Goal: Information Seeking & Learning: Compare options

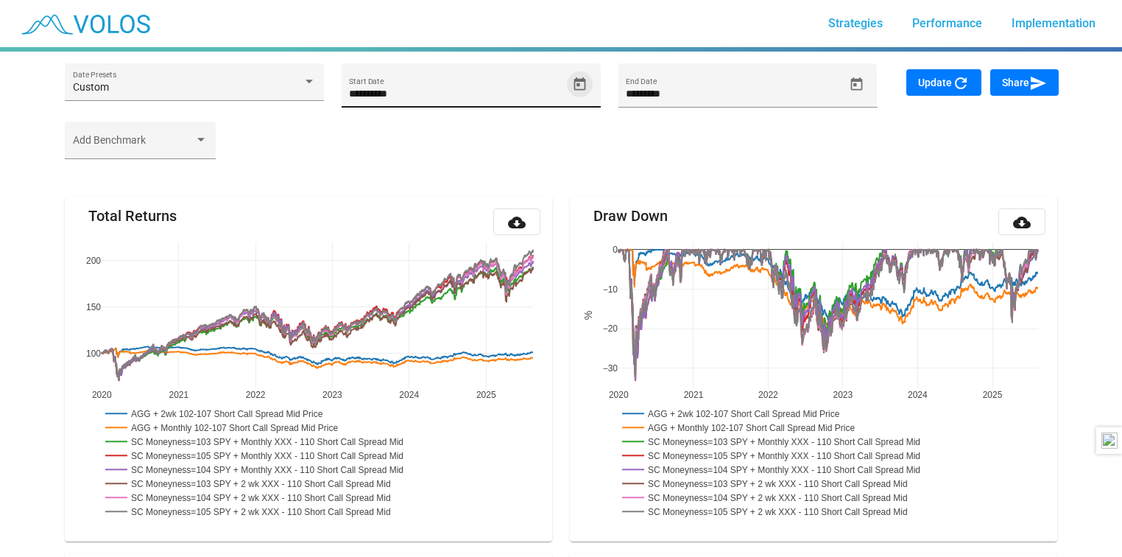
click at [582, 80] on icon "Open calendar" at bounding box center [580, 83] width 12 height 13
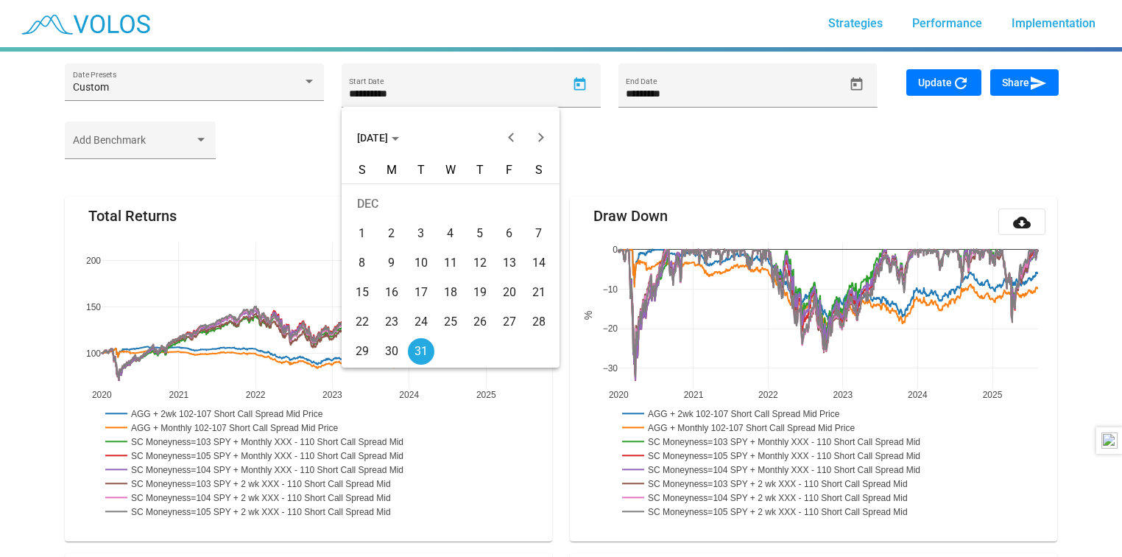
click at [399, 136] on span "[DATE]" at bounding box center [378, 138] width 42 height 12
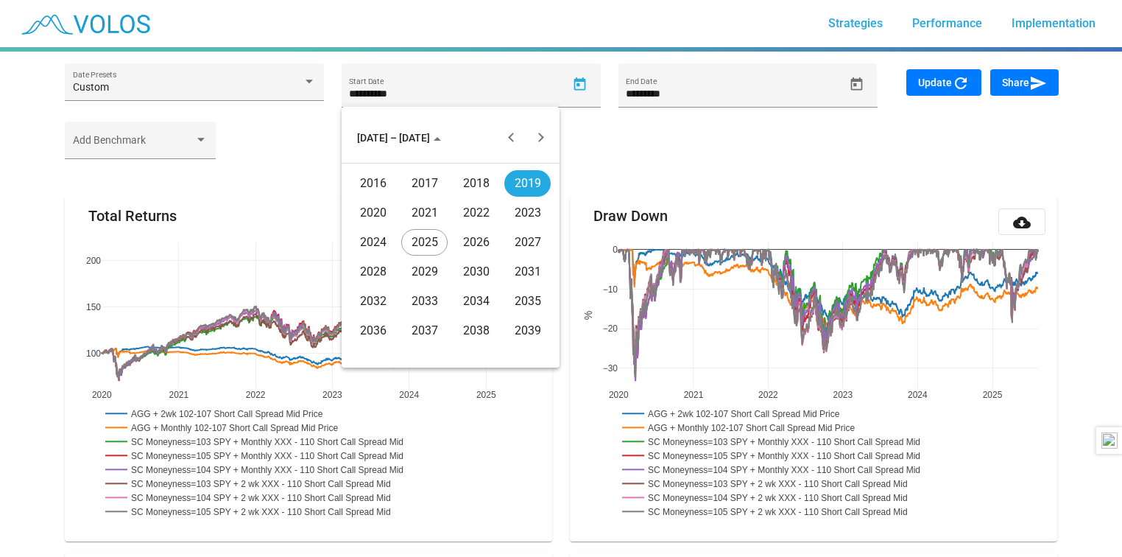
click at [377, 213] on div "2020" at bounding box center [373, 213] width 46 height 27
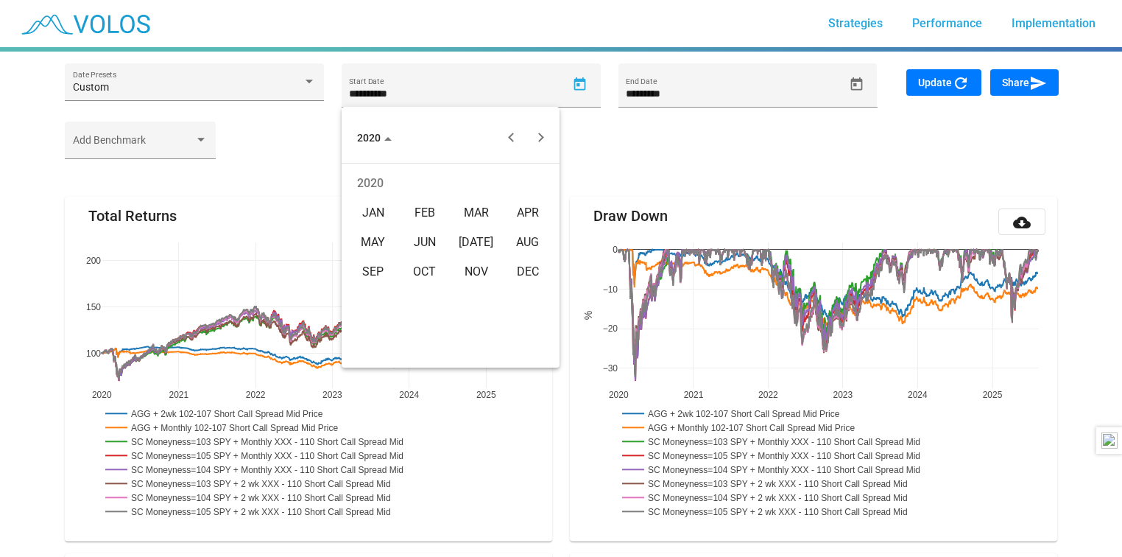
click at [479, 239] on div "[DATE]" at bounding box center [476, 242] width 46 height 27
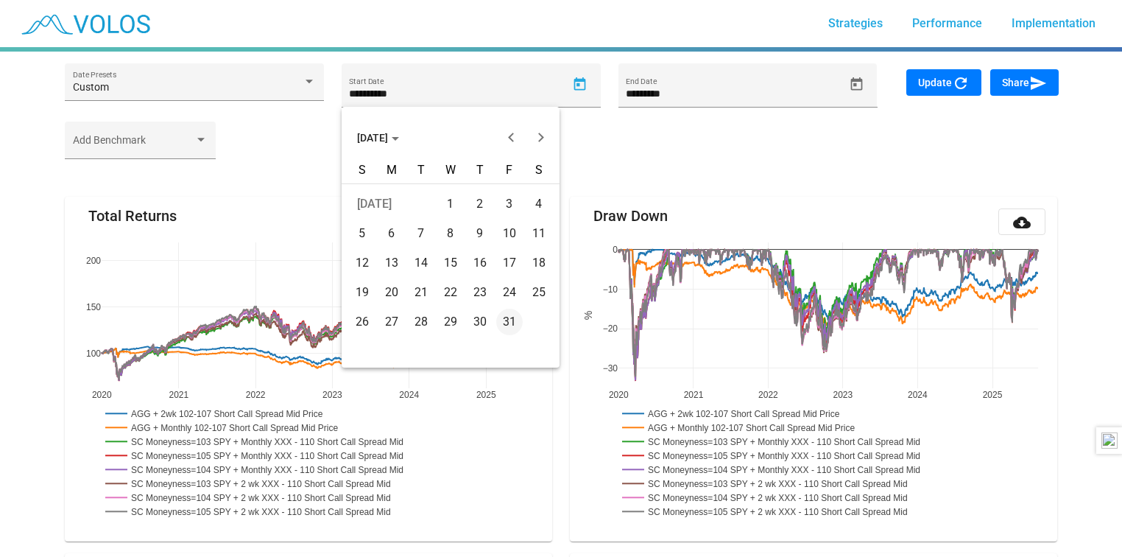
click at [452, 206] on div "1" at bounding box center [450, 204] width 27 height 27
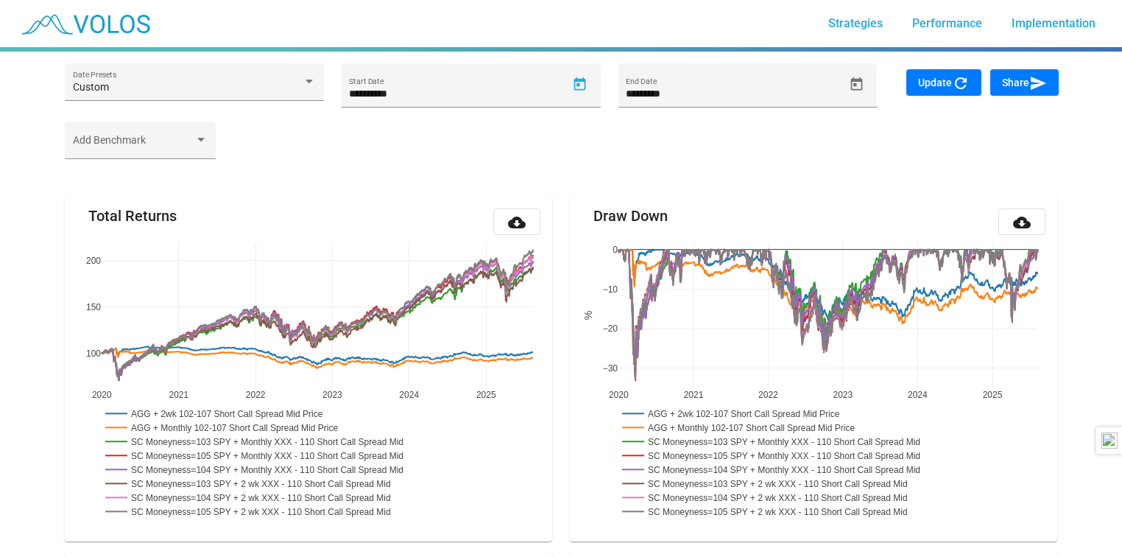
type input "********"
click at [710, 85] on div "********* End Date" at bounding box center [735, 92] width 218 height 30
click at [854, 82] on icon "Open calendar" at bounding box center [856, 84] width 15 height 15
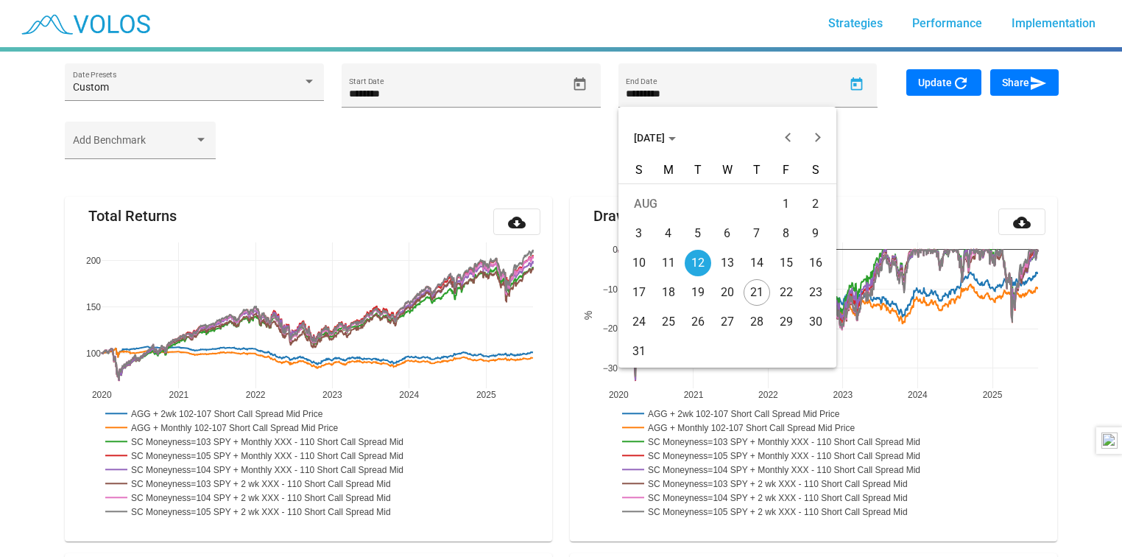
click at [676, 135] on span "[DATE]" at bounding box center [655, 138] width 42 height 12
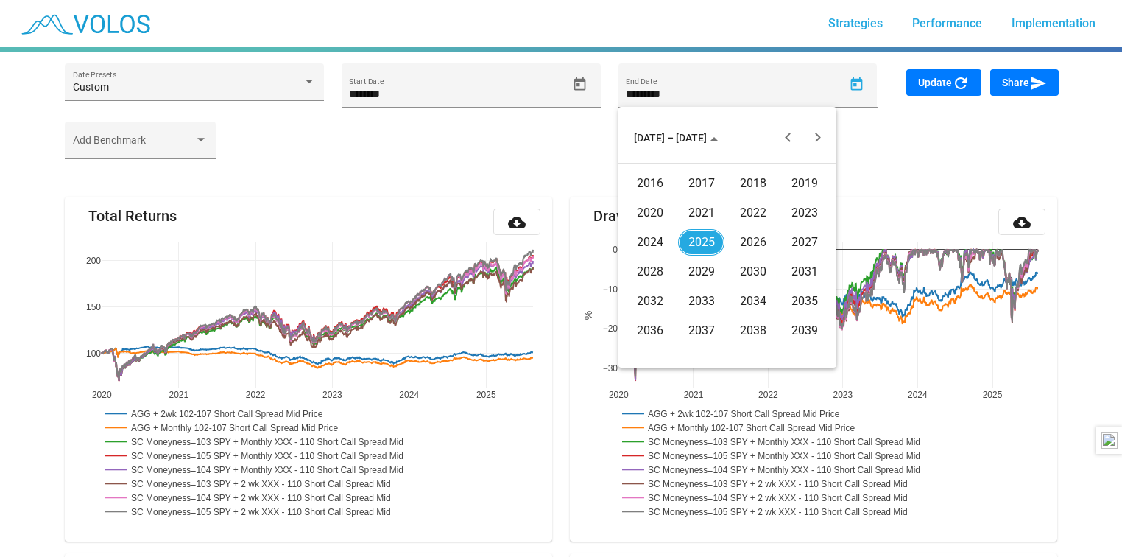
click at [695, 242] on div "2025" at bounding box center [701, 242] width 46 height 27
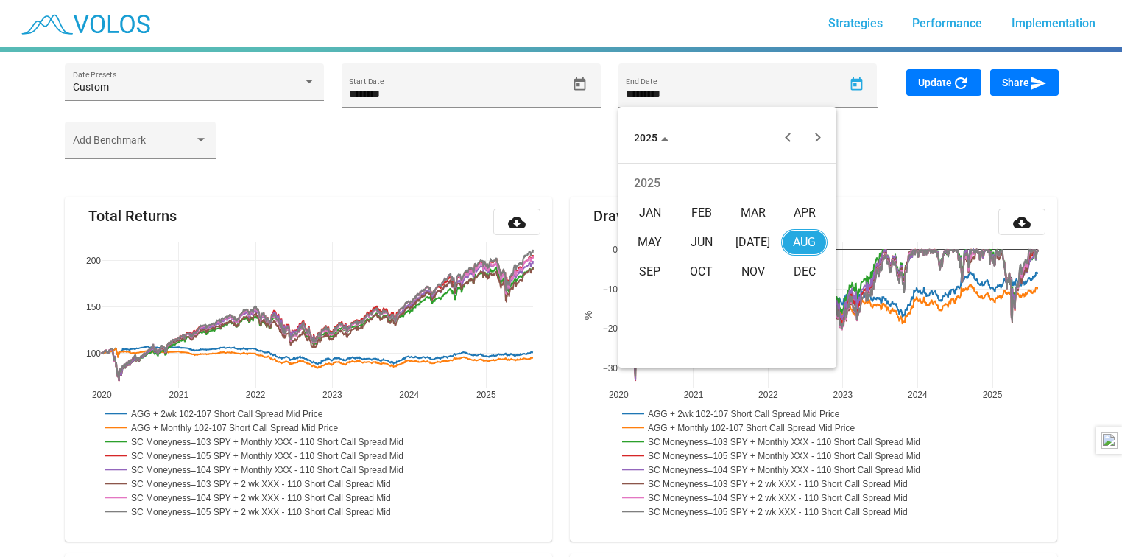
click at [710, 236] on div "JUN" at bounding box center [701, 242] width 46 height 27
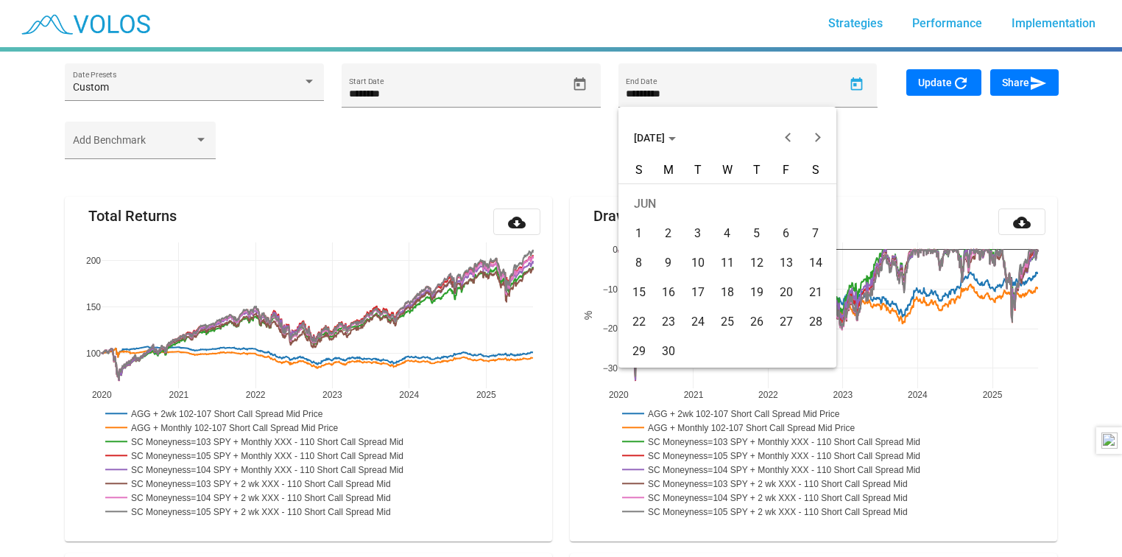
click at [661, 343] on div "30" at bounding box center [668, 351] width 27 height 27
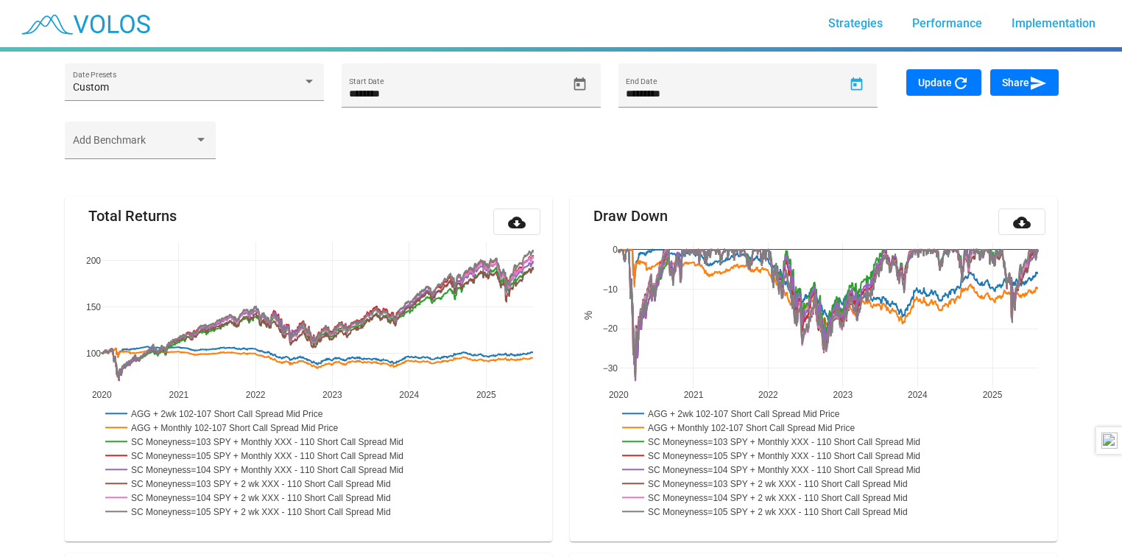
type input "*********"
click at [948, 85] on span "Update refresh" at bounding box center [944, 83] width 52 height 12
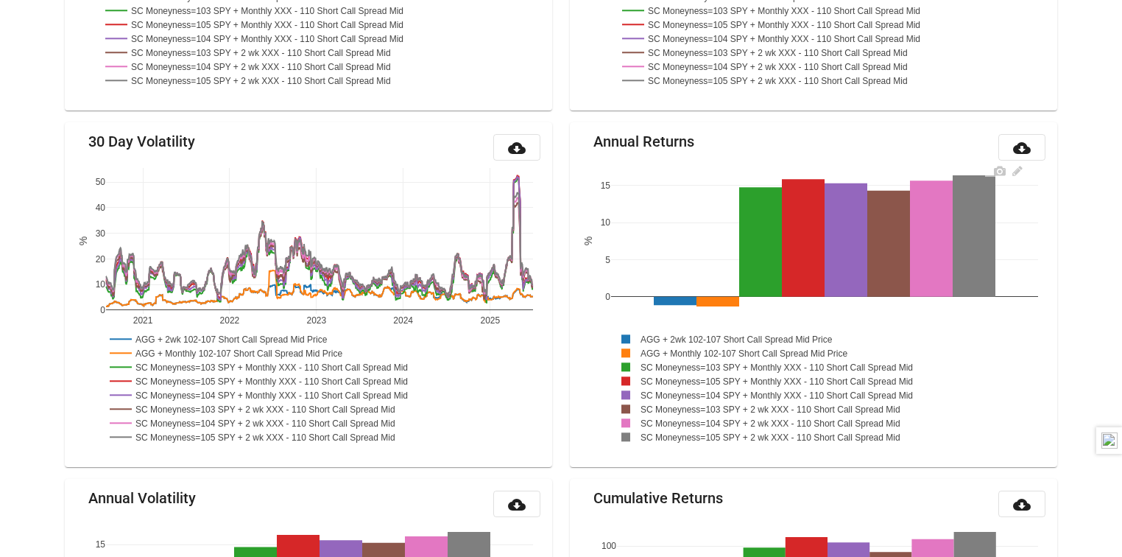
scroll to position [408, 0]
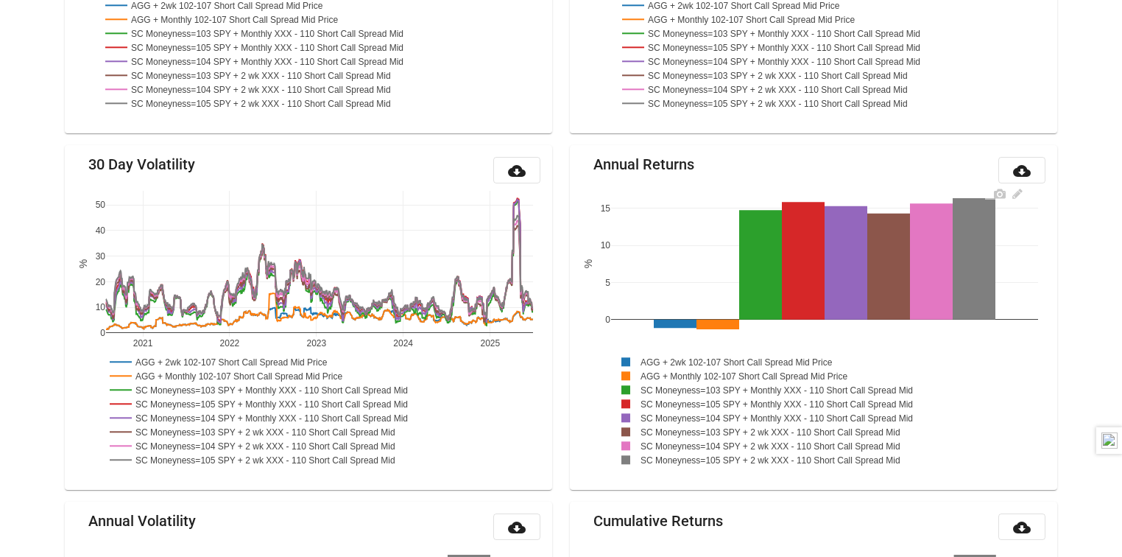
click at [707, 351] on rect at bounding box center [783, 410] width 345 height 119
click at [706, 358] on rect at bounding box center [736, 361] width 251 height 14
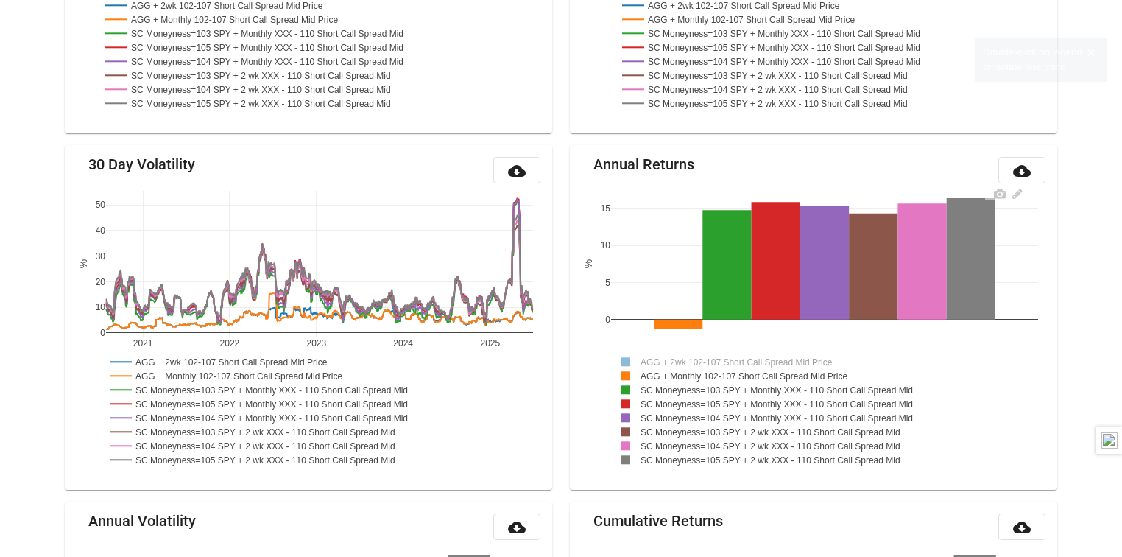
click at [706, 371] on rect at bounding box center [747, 375] width 272 height 14
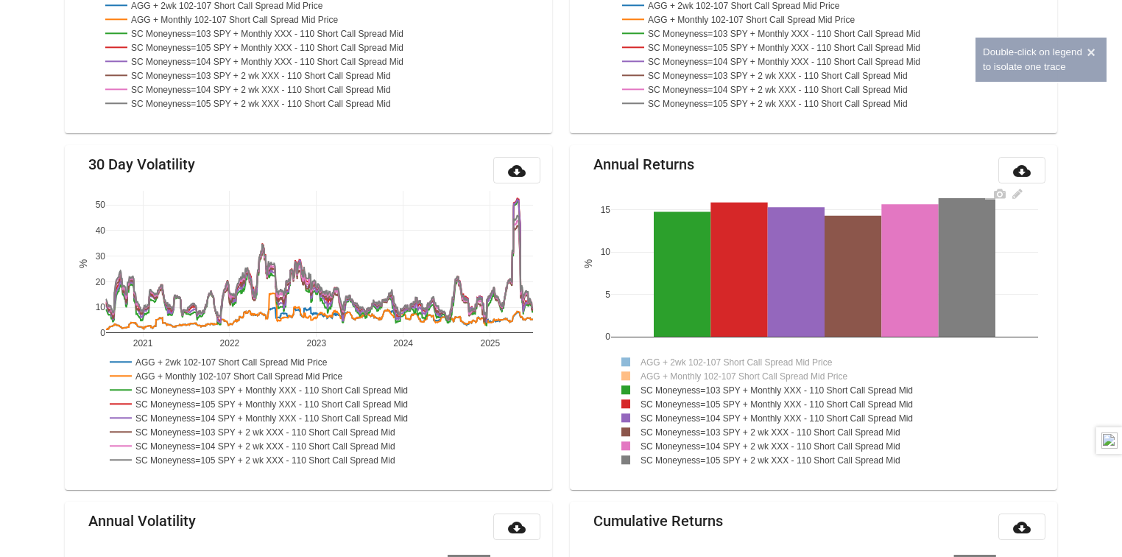
click at [706, 382] on rect at bounding box center [780, 389] width 339 height 14
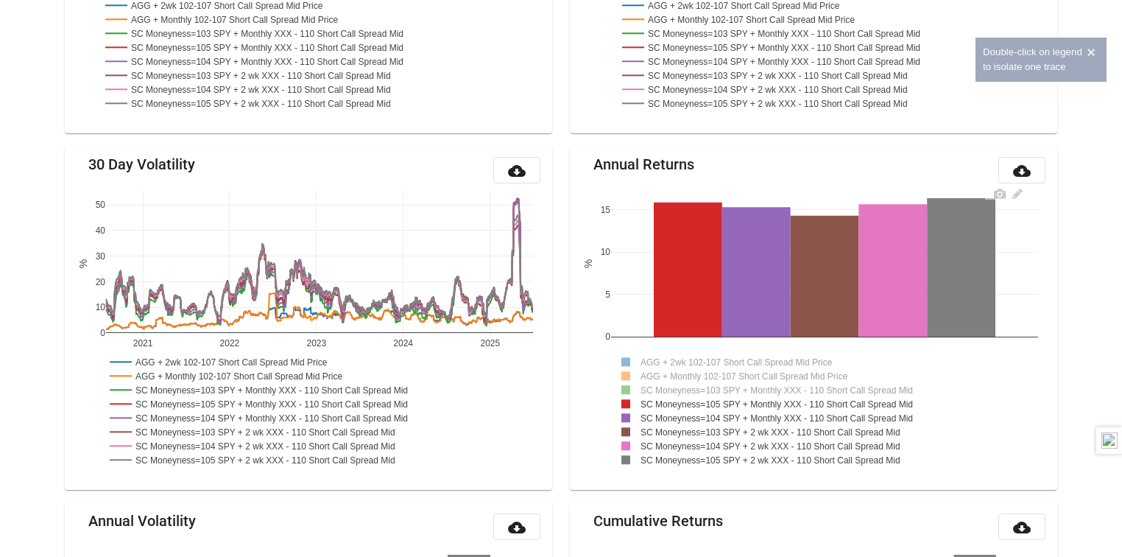
click at [705, 427] on rect at bounding box center [773, 431] width 325 height 14
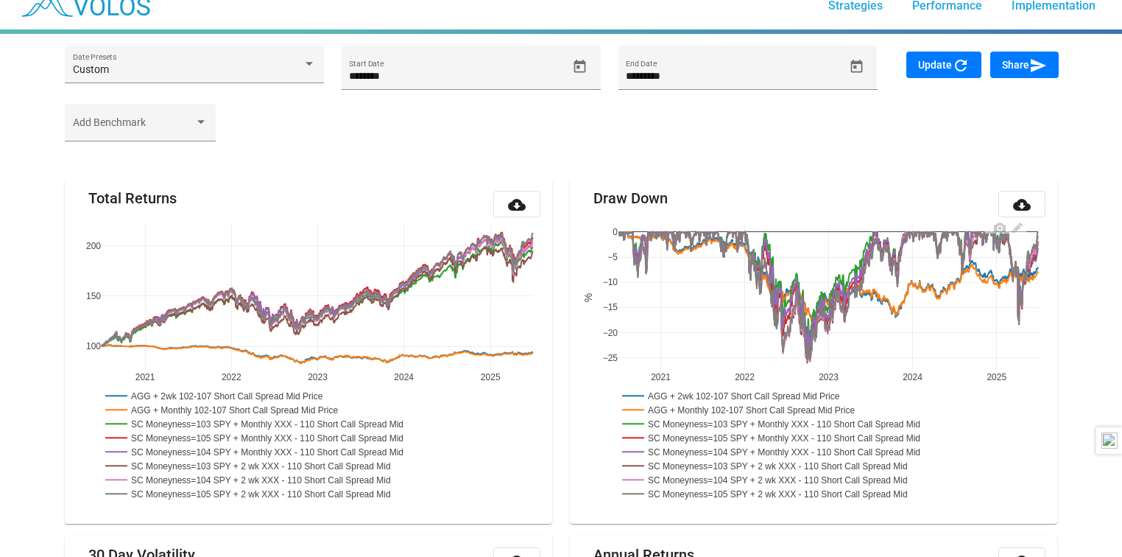
scroll to position [0, 0]
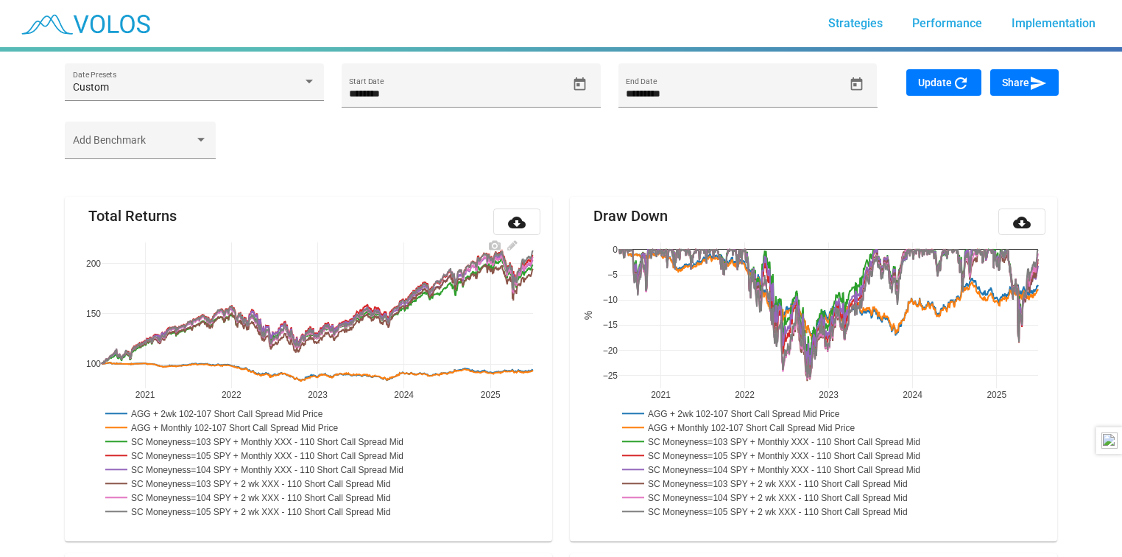
click at [247, 413] on rect at bounding box center [227, 413] width 251 height 14
click at [247, 426] on rect at bounding box center [238, 427] width 272 height 14
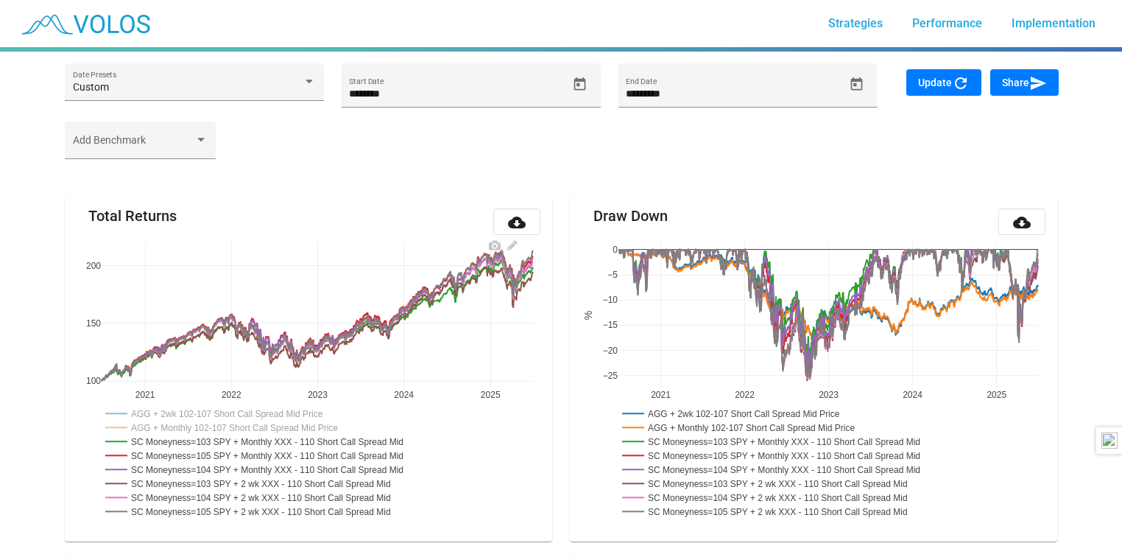
click at [247, 435] on rect at bounding box center [271, 441] width 339 height 14
click at [247, 454] on rect at bounding box center [273, 455] width 342 height 14
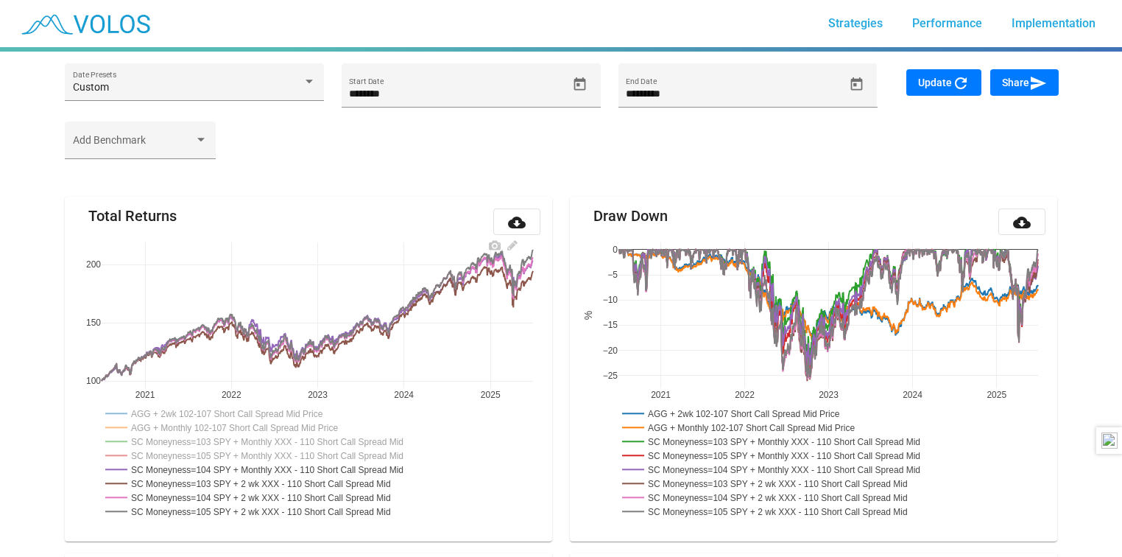
click at [247, 465] on rect at bounding box center [273, 469] width 342 height 14
click at [247, 488] on rect at bounding box center [264, 483] width 325 height 14
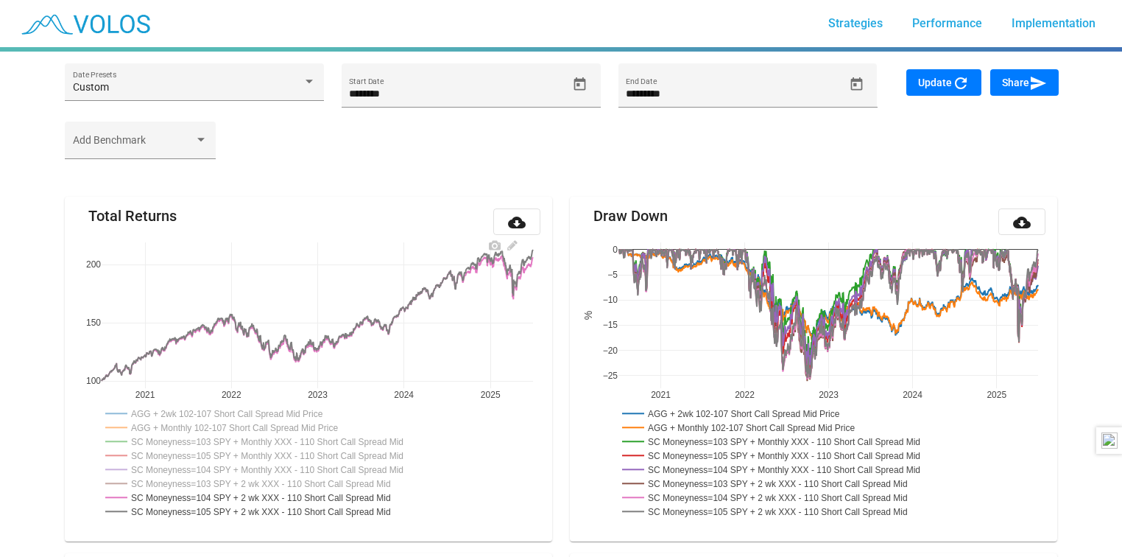
click at [247, 499] on rect at bounding box center [264, 497] width 325 height 14
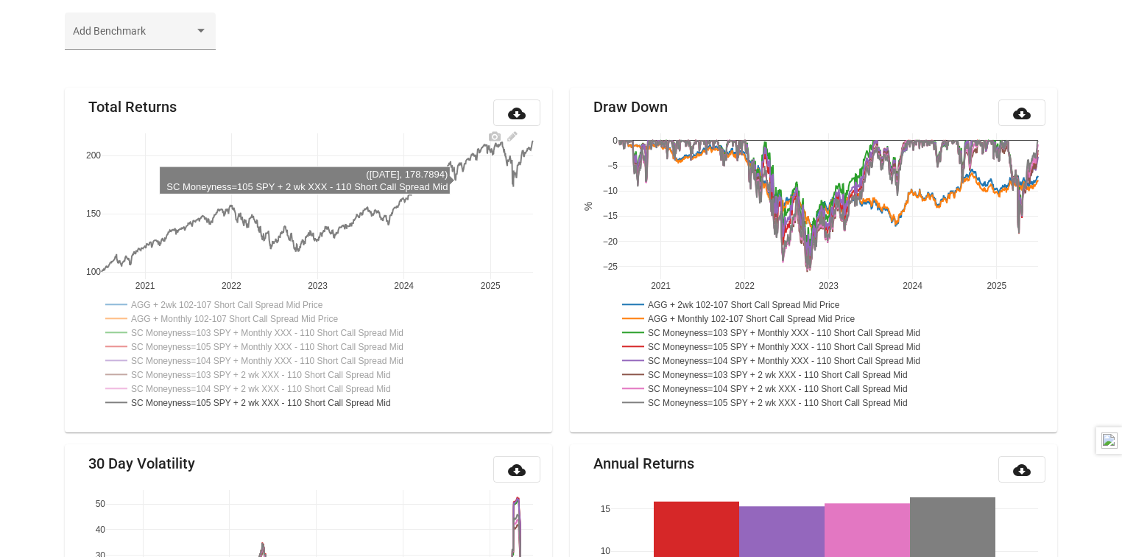
scroll to position [50, 0]
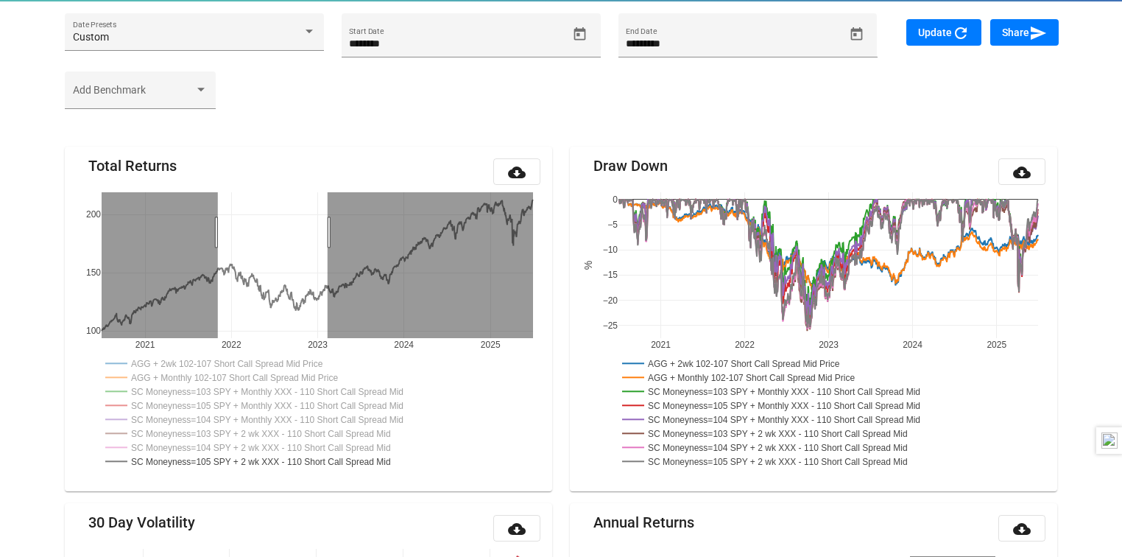
drag, startPoint x: 218, startPoint y: 231, endPoint x: 328, endPoint y: 242, distance: 110.2
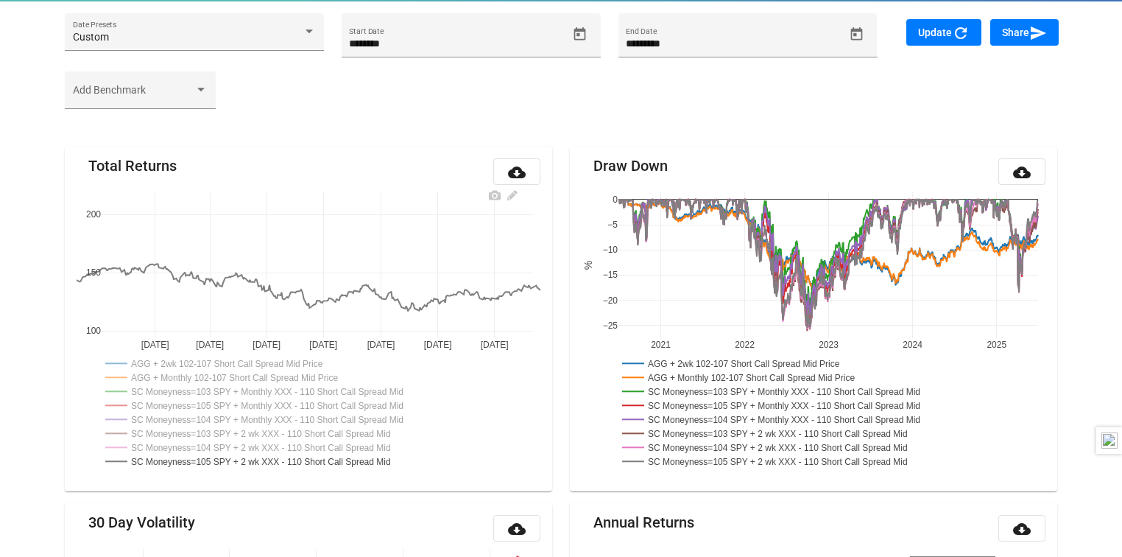
click at [232, 401] on rect at bounding box center [273, 405] width 342 height 14
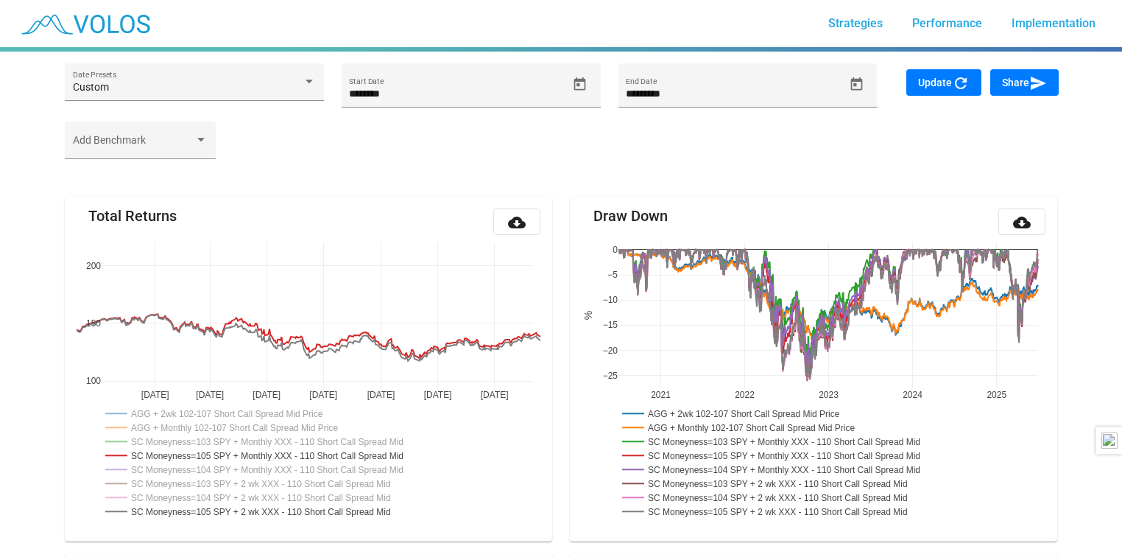
click at [943, 74] on button "Update refresh" at bounding box center [943, 82] width 75 height 27
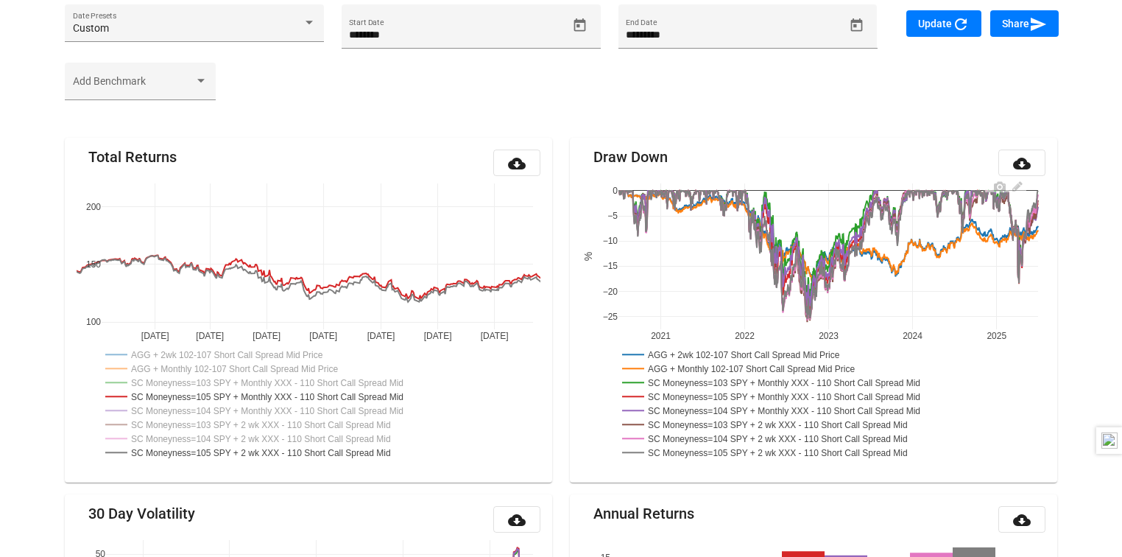
scroll to position [54, 0]
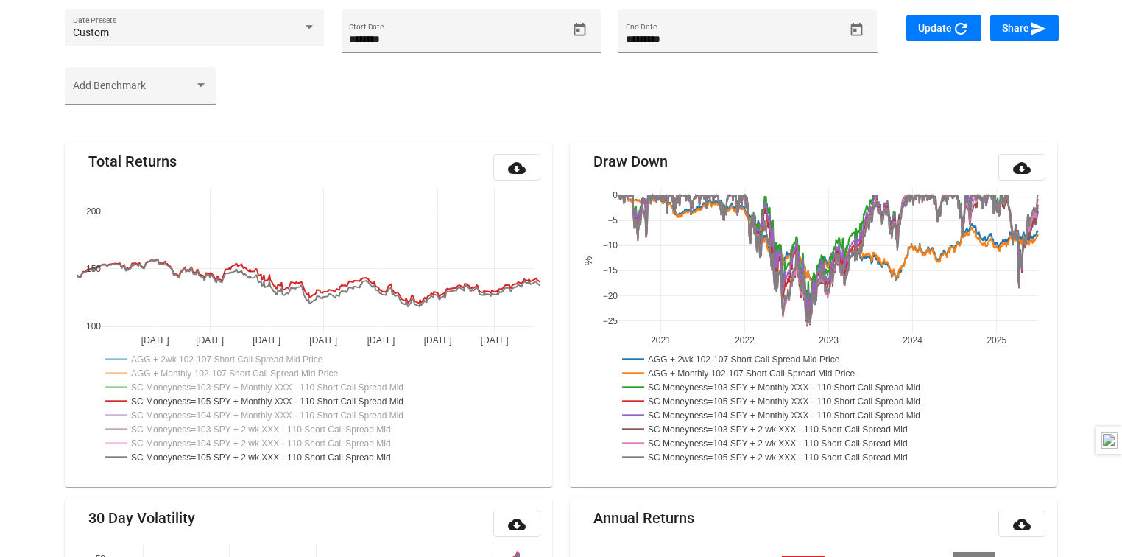
click at [941, 25] on span "Update refresh" at bounding box center [944, 28] width 52 height 12
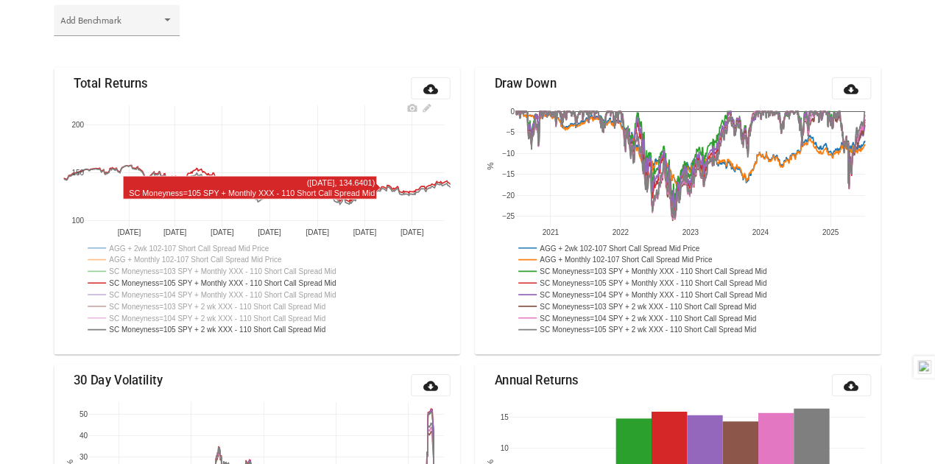
scroll to position [124, 0]
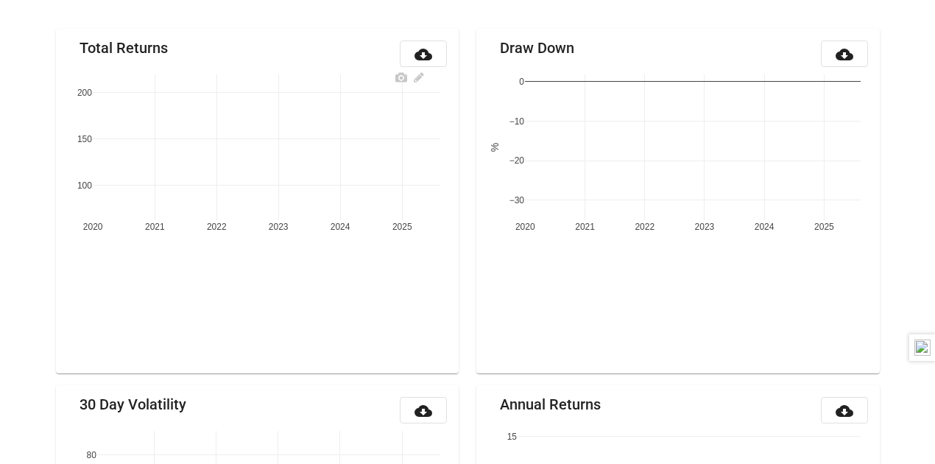
scroll to position [172, 0]
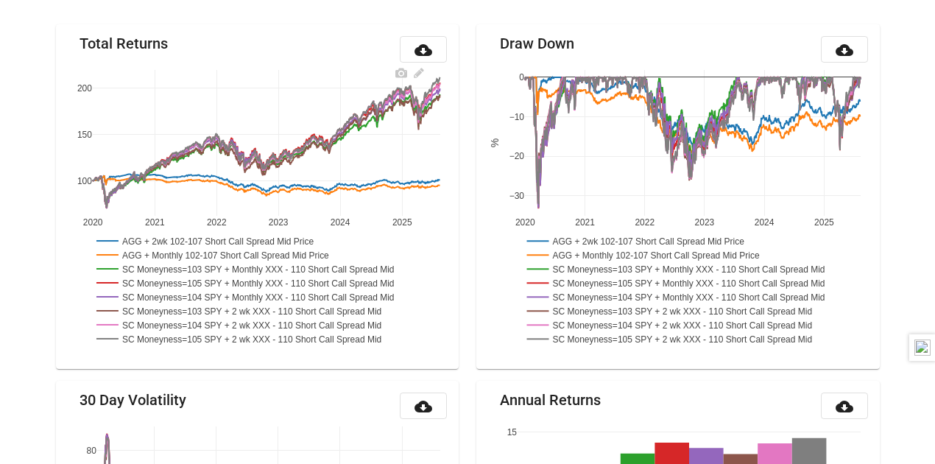
click at [153, 239] on rect at bounding box center [218, 240] width 251 height 14
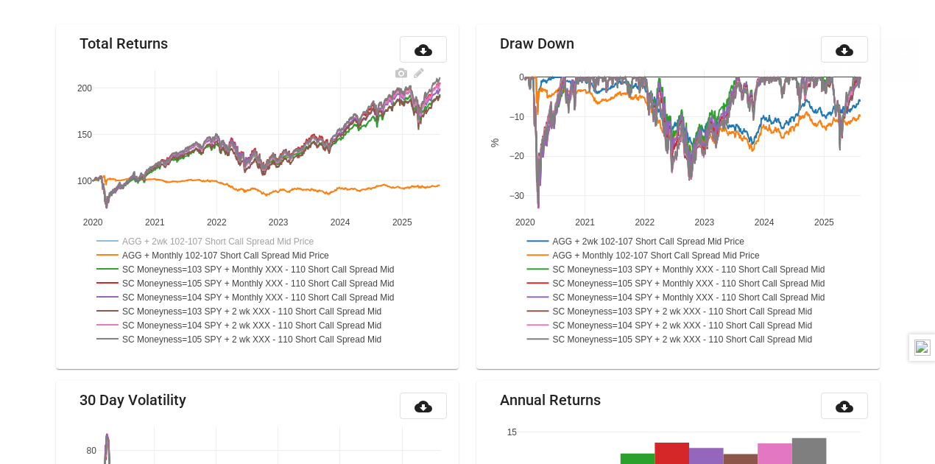
click at [152, 256] on rect at bounding box center [229, 254] width 272 height 14
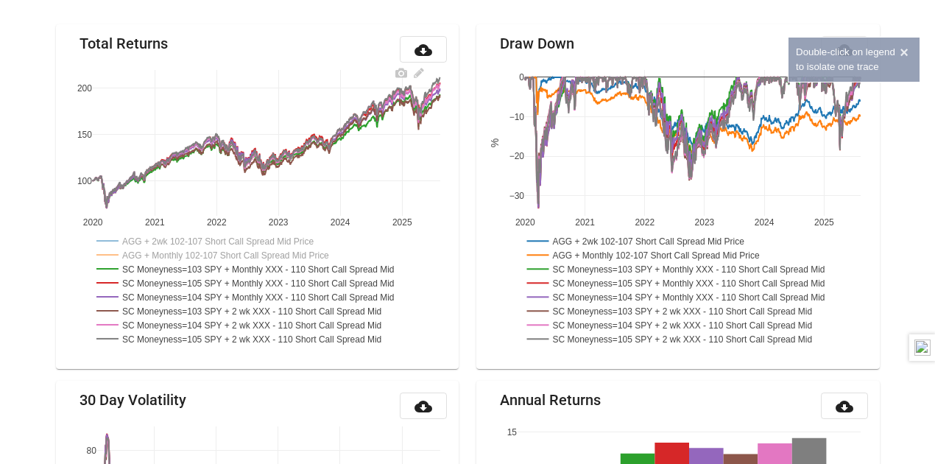
click at [164, 268] on rect at bounding box center [262, 268] width 339 height 14
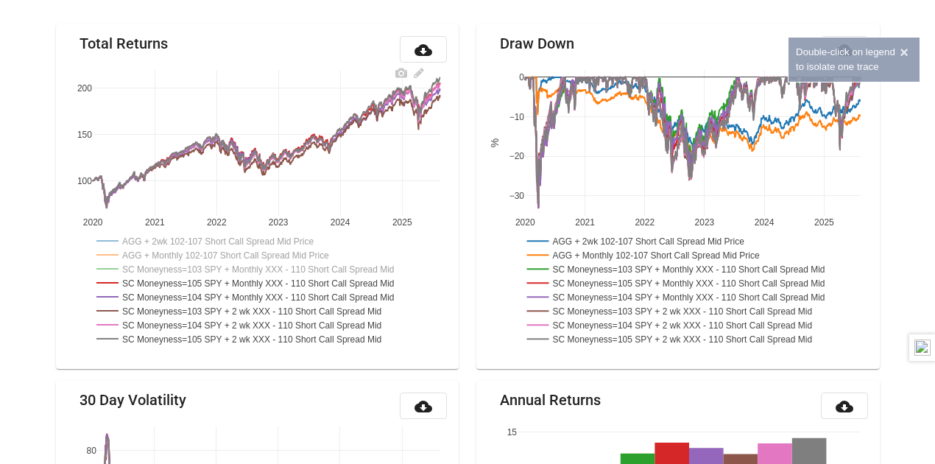
click at [164, 281] on rect at bounding box center [264, 282] width 342 height 14
click at [171, 300] on rect at bounding box center [264, 296] width 342 height 14
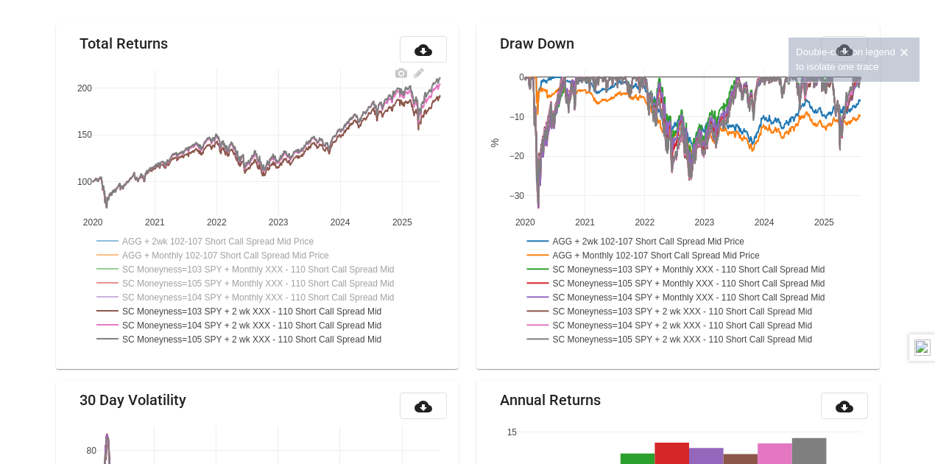
click at [176, 309] on rect at bounding box center [255, 310] width 325 height 14
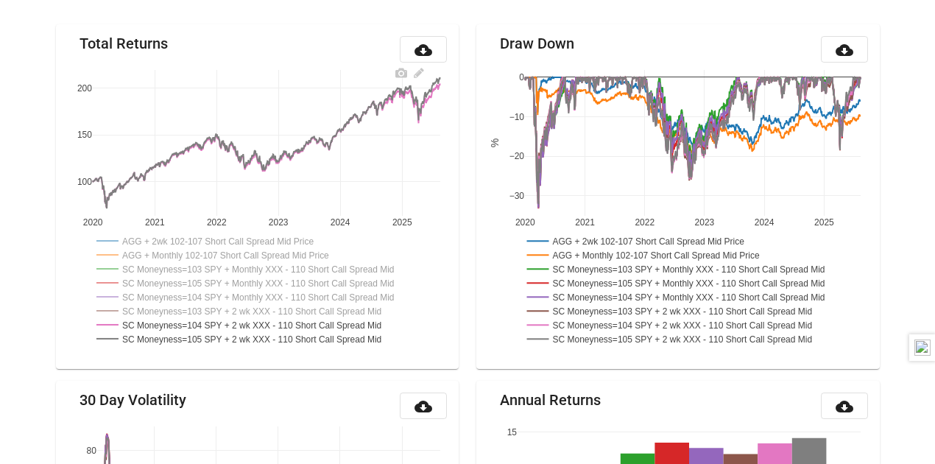
click at [176, 320] on rect at bounding box center [255, 324] width 325 height 14
click at [234, 283] on rect at bounding box center [264, 282] width 342 height 14
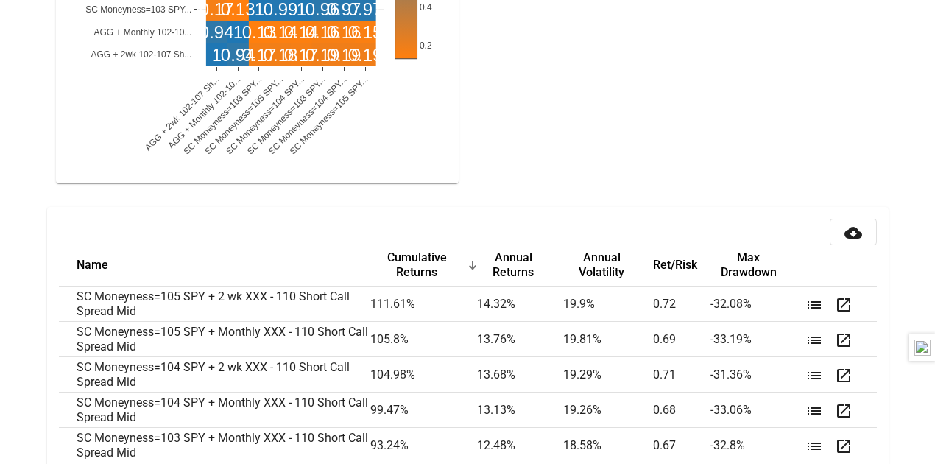
scroll to position [1909, 0]
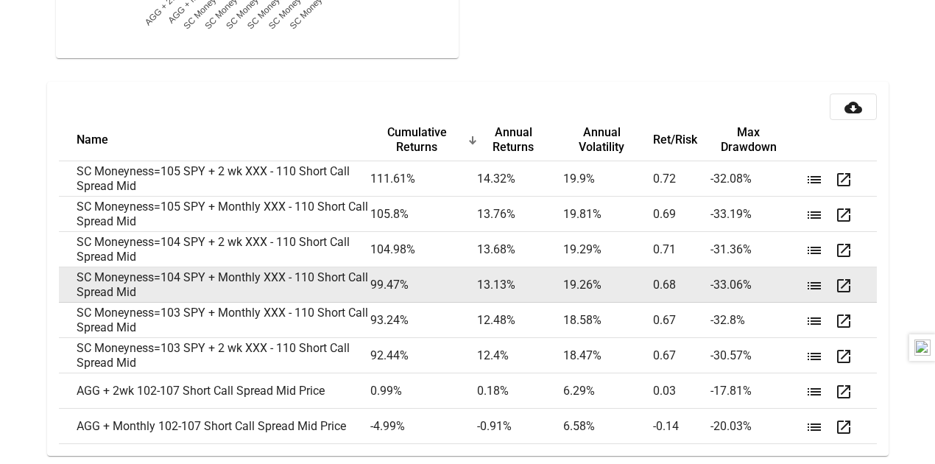
drag, startPoint x: 756, startPoint y: 280, endPoint x: 710, endPoint y: 280, distance: 45.7
click at [710, 280] on tr "SC Moneyness=104 SPY + Monthly XXX - 110 Short Call Spread Mid 99.47 % 13.13 % …" at bounding box center [468, 284] width 818 height 35
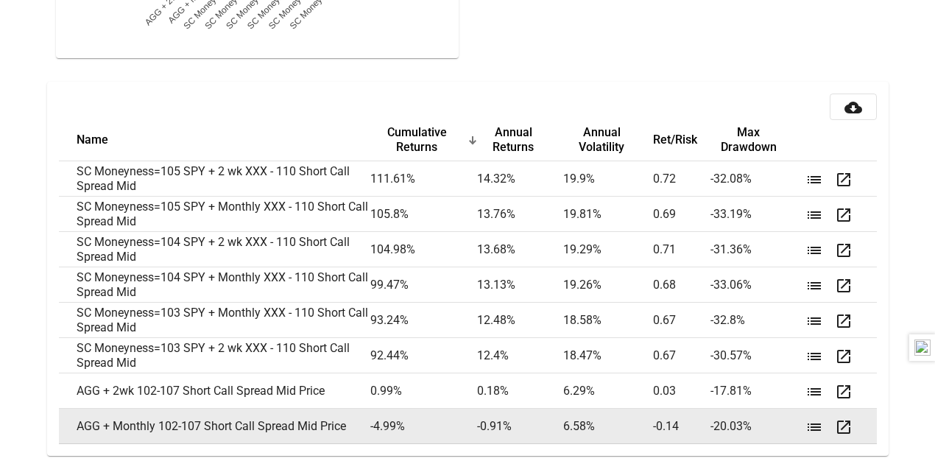
drag, startPoint x: 711, startPoint y: 167, endPoint x: 756, endPoint y: 423, distance: 260.2
click at [756, 423] on tbody "SC Moneyness=105 SPY + 2 wk XXX - 110 Short Call Spread Mid 111.61 % 14.32 % 19…" at bounding box center [468, 302] width 818 height 283
click at [756, 423] on td "-20.03 %" at bounding box center [755, 426] width 89 height 35
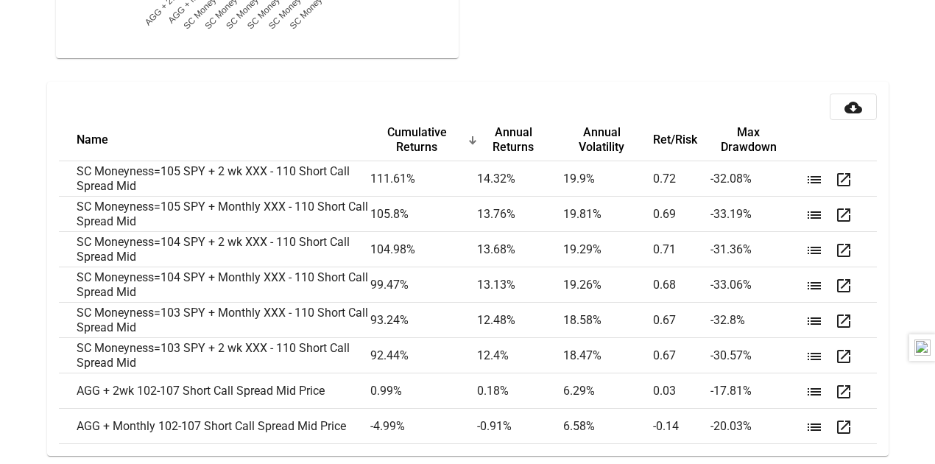
drag, startPoint x: 773, startPoint y: 435, endPoint x: 7, endPoint y: 163, distance: 812.9
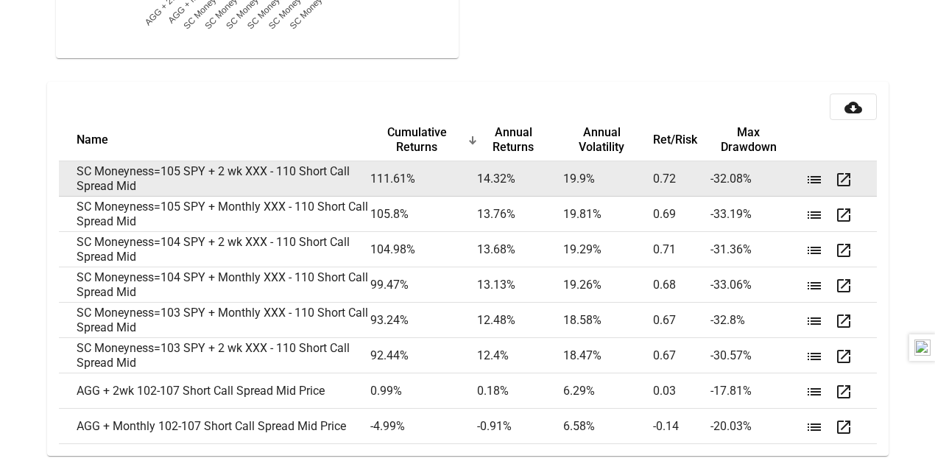
click at [760, 175] on td "-32.08 %" at bounding box center [755, 178] width 89 height 35
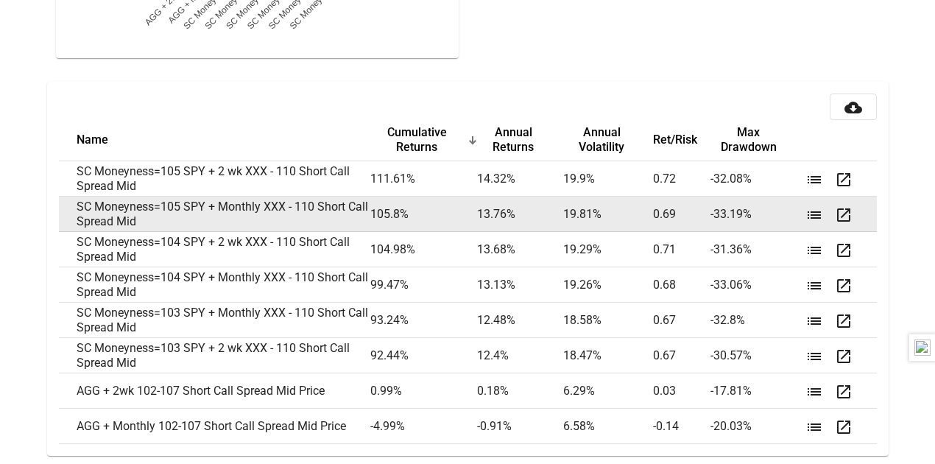
click at [772, 204] on td "-33.19 %" at bounding box center [755, 214] width 89 height 35
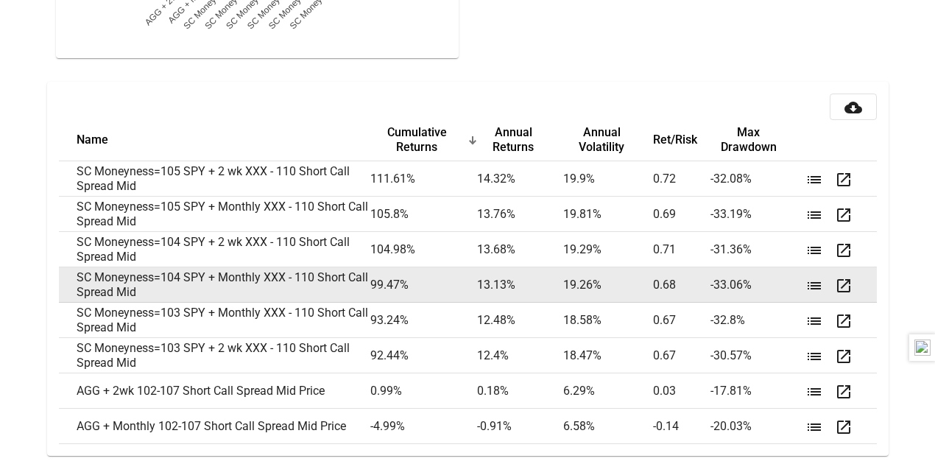
drag, startPoint x: 167, startPoint y: 283, endPoint x: 66, endPoint y: 271, distance: 101.6
click at [66, 271] on td "SC Moneyness=104 SPY + Monthly XXX - 110 Short Call Spread Mid" at bounding box center [214, 284] width 311 height 35
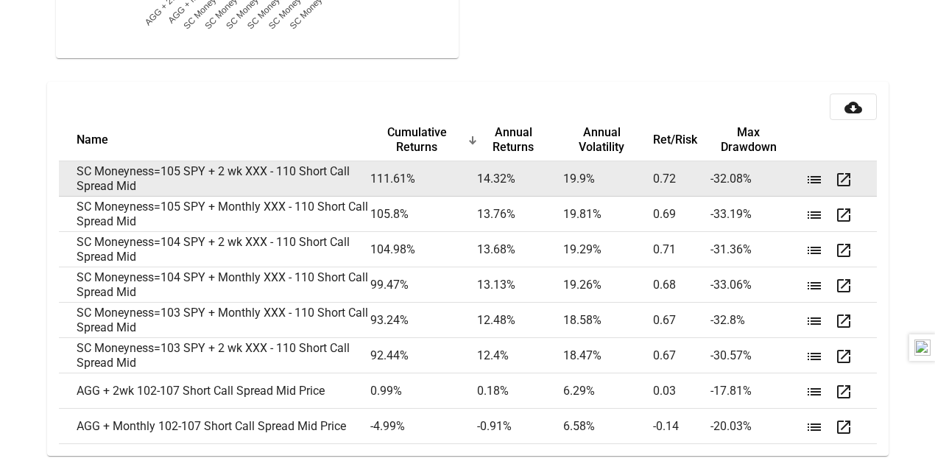
drag, startPoint x: 779, startPoint y: 247, endPoint x: 71, endPoint y: 166, distance: 712.3
click at [71, 166] on tbody "SC Moneyness=105 SPY + 2 wk XXX - 110 Short Call Spread Mid 111.61 % 14.32 % 19…" at bounding box center [468, 302] width 818 height 283
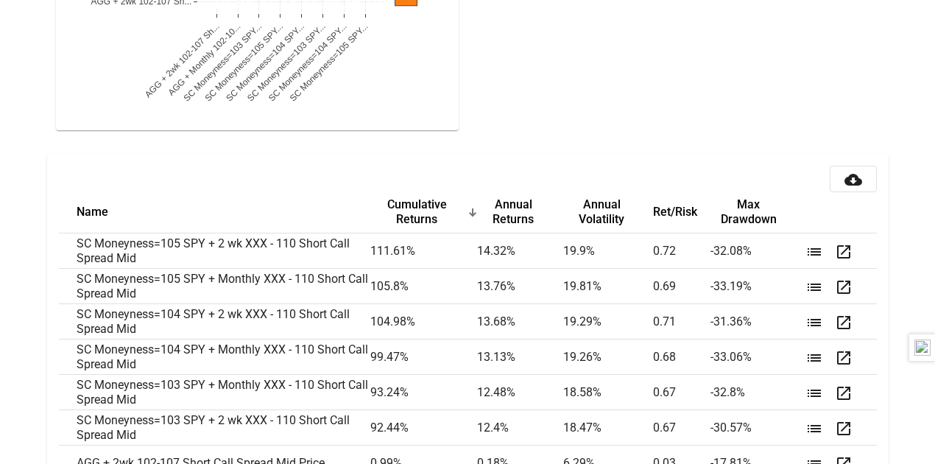
scroll to position [1909, 0]
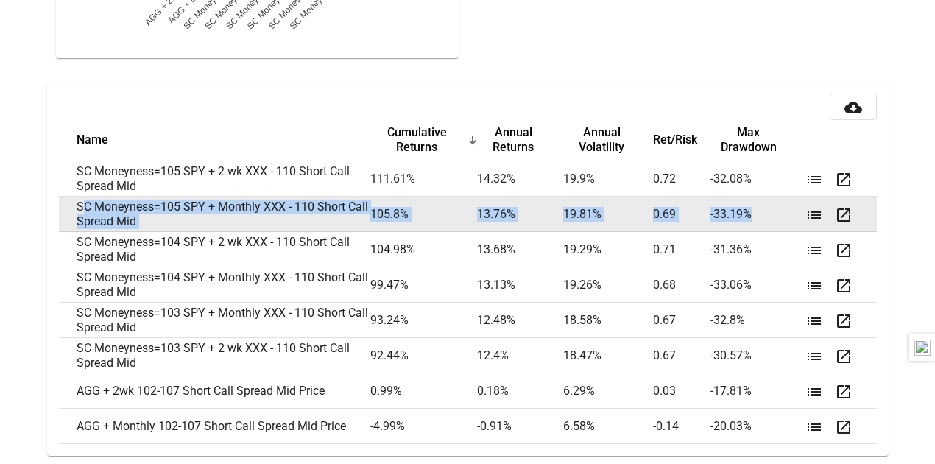
drag, startPoint x: 71, startPoint y: 197, endPoint x: 786, endPoint y: 214, distance: 716.0
click at [786, 214] on tr "SC Moneyness=105 SPY + Monthly XXX - 110 Short Call Spread Mid 105.8 % 13.76 % …" at bounding box center [468, 214] width 818 height 35
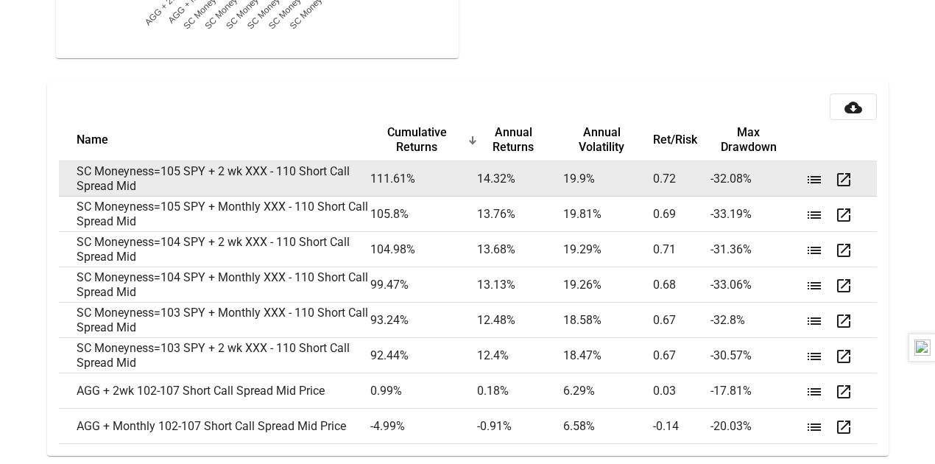
click at [69, 169] on td "SC Moneyness=105 SPY + 2 wk XXX - 110 Short Call Spread Mid" at bounding box center [214, 178] width 311 height 35
drag, startPoint x: 649, startPoint y: 177, endPoint x: 679, endPoint y: 172, distance: 30.0
click at [679, 172] on tr "SC Moneyness=105 SPY + 2 wk XXX - 110 Short Call Spread Mid 111.61 % 14.32 % 19…" at bounding box center [468, 178] width 818 height 35
click at [679, 172] on td "0.72" at bounding box center [681, 178] width 57 height 35
drag, startPoint x: 679, startPoint y: 172, endPoint x: 639, endPoint y: 172, distance: 39.8
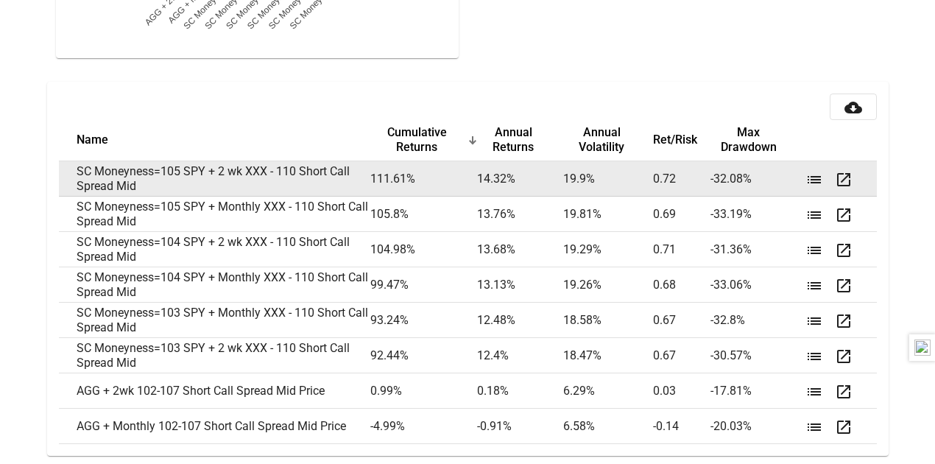
click at [639, 172] on tr "SC Moneyness=105 SPY + 2 wk XXX - 110 Short Call Spread Mid 111.61 % 14.32 % 19…" at bounding box center [468, 178] width 818 height 35
click at [393, 167] on td "111.61 %" at bounding box center [424, 178] width 108 height 35
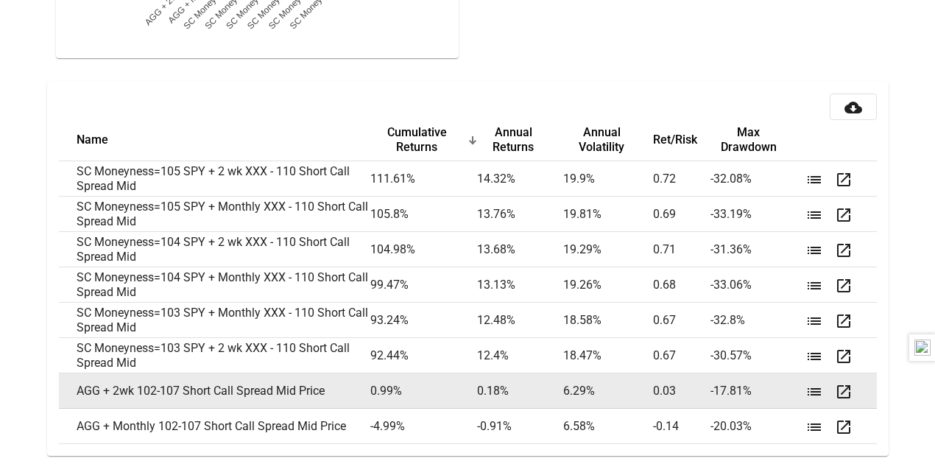
click at [265, 391] on td "AGG + 2wk 102-107 Short Call Spread Mid Price" at bounding box center [214, 390] width 311 height 35
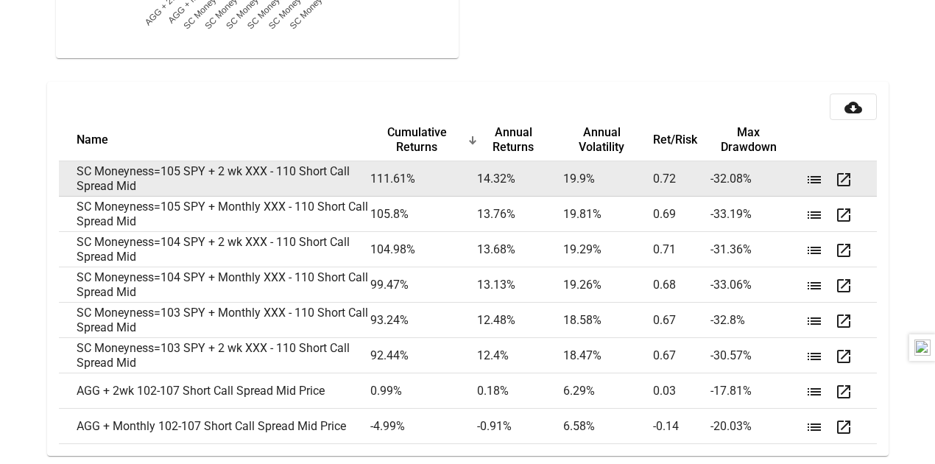
drag, startPoint x: 76, startPoint y: 165, endPoint x: 781, endPoint y: 175, distance: 704.8
click at [781, 175] on tr "SC Moneyness=105 SPY + 2 wk XXX - 110 Short Call Spread Mid 111.61 % 14.32 % 19…" at bounding box center [468, 178] width 818 height 35
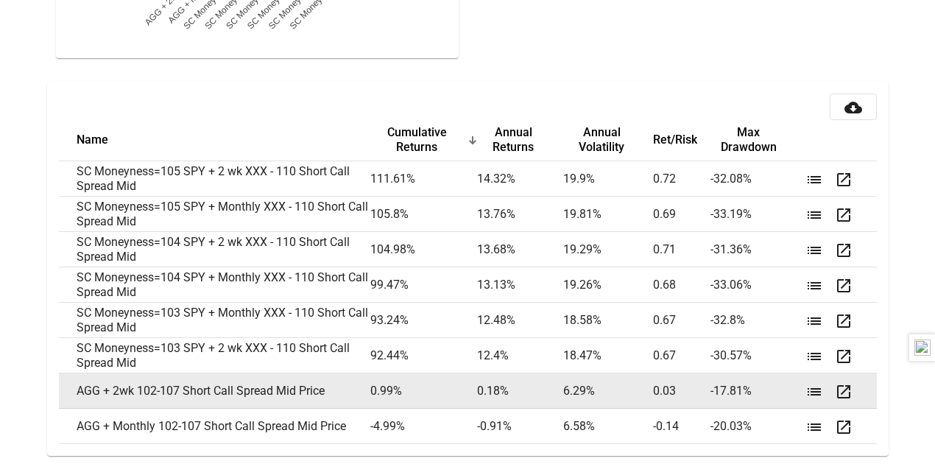
drag, startPoint x: 79, startPoint y: 384, endPoint x: 817, endPoint y: 386, distance: 738.6
click at [817, 386] on tr "AGG + 2wk 102-107 Short Call Spread Mid Price 0.99 % 0.18 % 6.29 % 0.03 -17.81 …" at bounding box center [468, 390] width 818 height 35
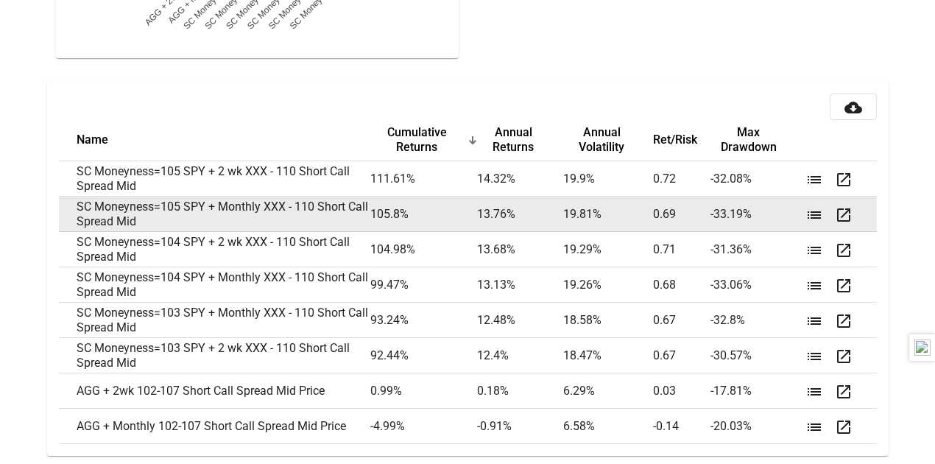
click at [766, 211] on td "-33.19 %" at bounding box center [755, 214] width 89 height 35
drag, startPoint x: 760, startPoint y: 209, endPoint x: 71, endPoint y: 208, distance: 688.5
click at [71, 208] on tr "SC Moneyness=105 SPY + Monthly XXX - 110 Short Call Spread Mid 105.8 % 13.76 % …" at bounding box center [468, 214] width 818 height 35
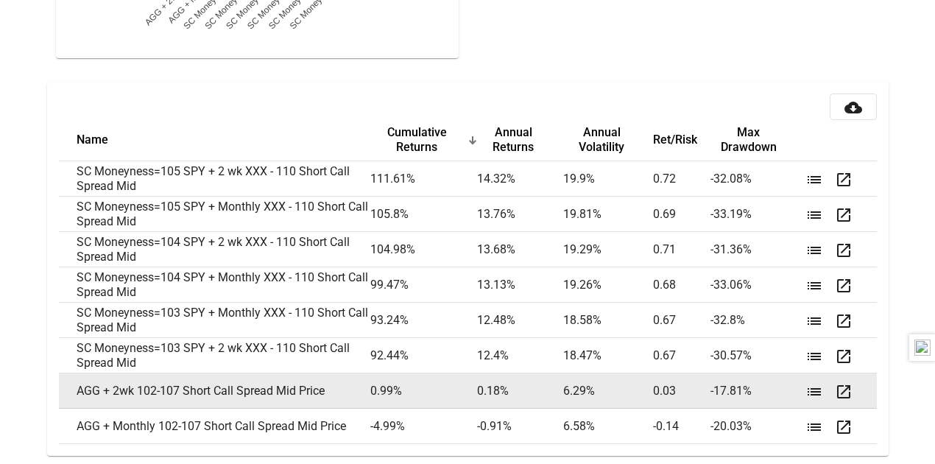
click at [748, 385] on td "-17.81 %" at bounding box center [755, 390] width 89 height 35
drag, startPoint x: 756, startPoint y: 385, endPoint x: 62, endPoint y: 386, distance: 693.7
click at [62, 386] on tr "AGG + 2wk 102-107 Short Call Spread Mid Price 0.99 % 0.18 % 6.29 % 0.03 -17.81 …" at bounding box center [468, 390] width 818 height 35
click at [773, 374] on td "-17.81 %" at bounding box center [755, 390] width 89 height 35
drag, startPoint x: 770, startPoint y: 381, endPoint x: 74, endPoint y: 384, distance: 695.9
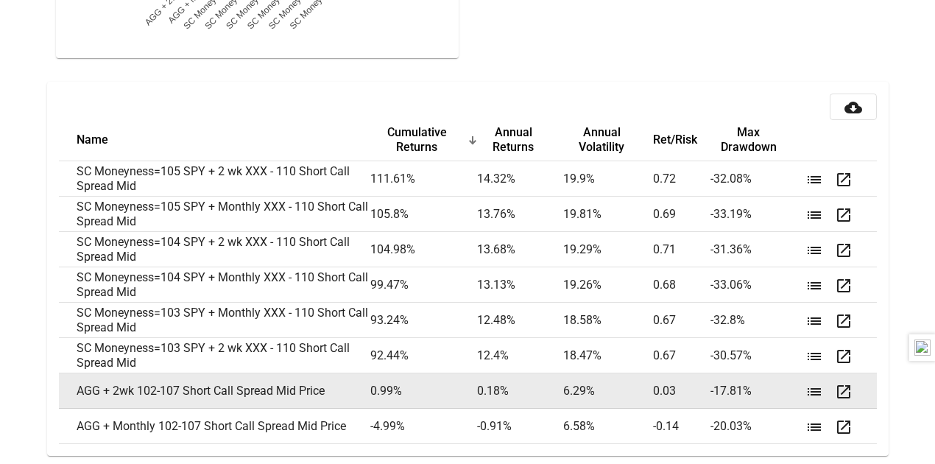
click at [74, 384] on tr "AGG + 2wk 102-107 Short Call Spread Mid Price 0.99 % 0.18 % 6.29 % 0.03 -17.81 …" at bounding box center [468, 390] width 818 height 35
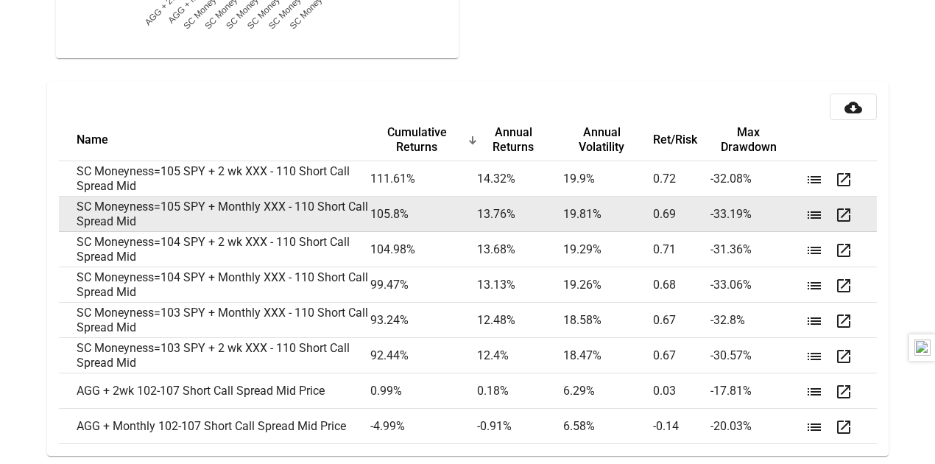
drag, startPoint x: 74, startPoint y: 203, endPoint x: 779, endPoint y: 221, distance: 705.7
click at [779, 221] on tr "SC Moneyness=105 SPY + Monthly XXX - 110 Short Call Spread Mid 105.8 % 13.76 % …" at bounding box center [468, 214] width 818 height 35
click at [148, 219] on td "SC Moneyness=105 SPY + Monthly XXX - 110 Short Call Spread Mid" at bounding box center [214, 214] width 311 height 35
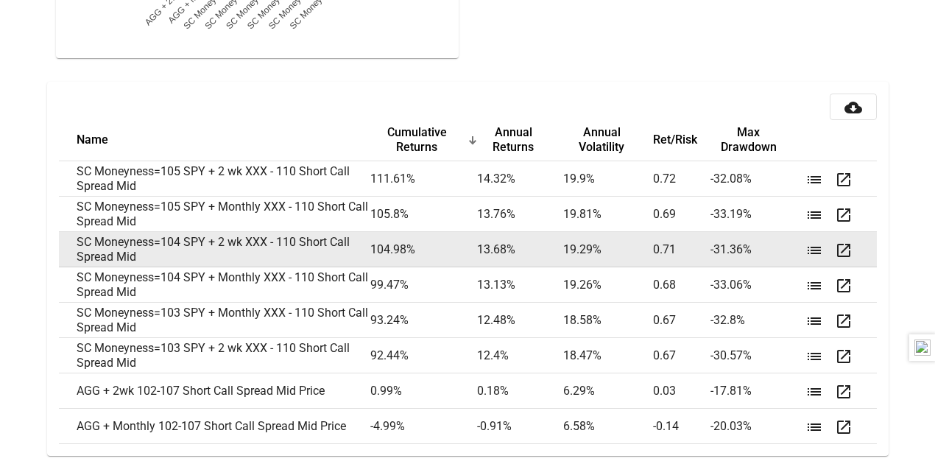
drag, startPoint x: 73, startPoint y: 200, endPoint x: 756, endPoint y: 238, distance: 684.4
click at [756, 238] on tbody "SC Moneyness=105 SPY + 2 wk XXX - 110 Short Call Spread Mid 111.61 % 14.32 % 19…" at bounding box center [468, 302] width 818 height 283
click at [421, 242] on td "104.98 %" at bounding box center [424, 249] width 108 height 35
